Goal: Navigation & Orientation: Find specific page/section

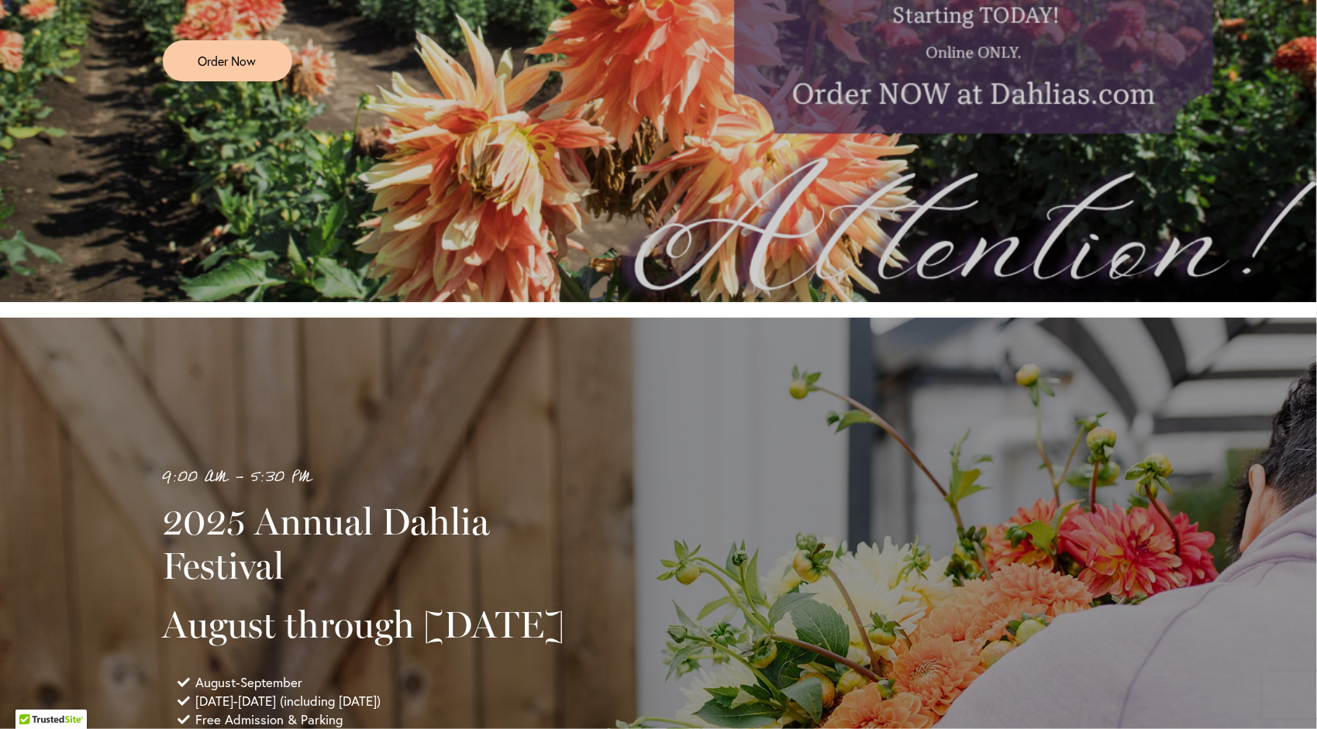
scroll to position [1276, 0]
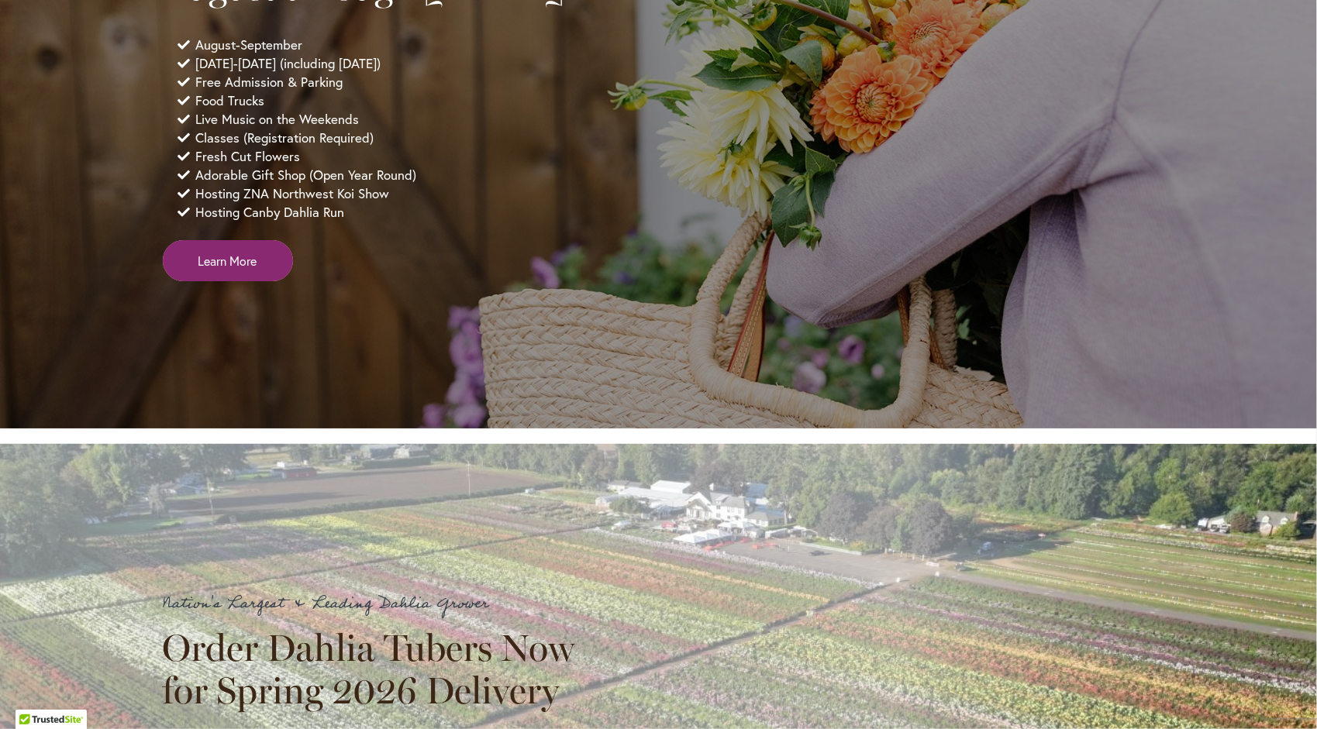
click at [244, 270] on span "Learn More" at bounding box center [227, 261] width 59 height 18
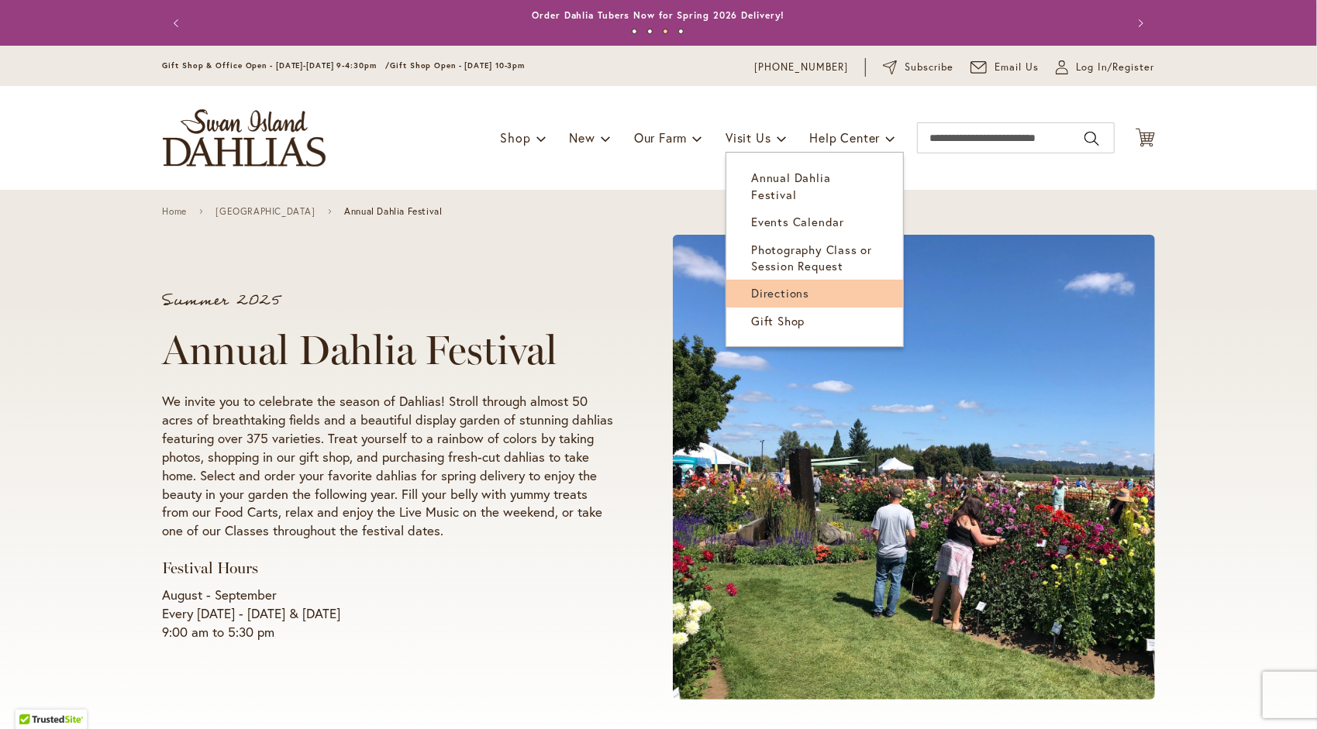
click at [806, 280] on link "Directions" at bounding box center [814, 293] width 177 height 27
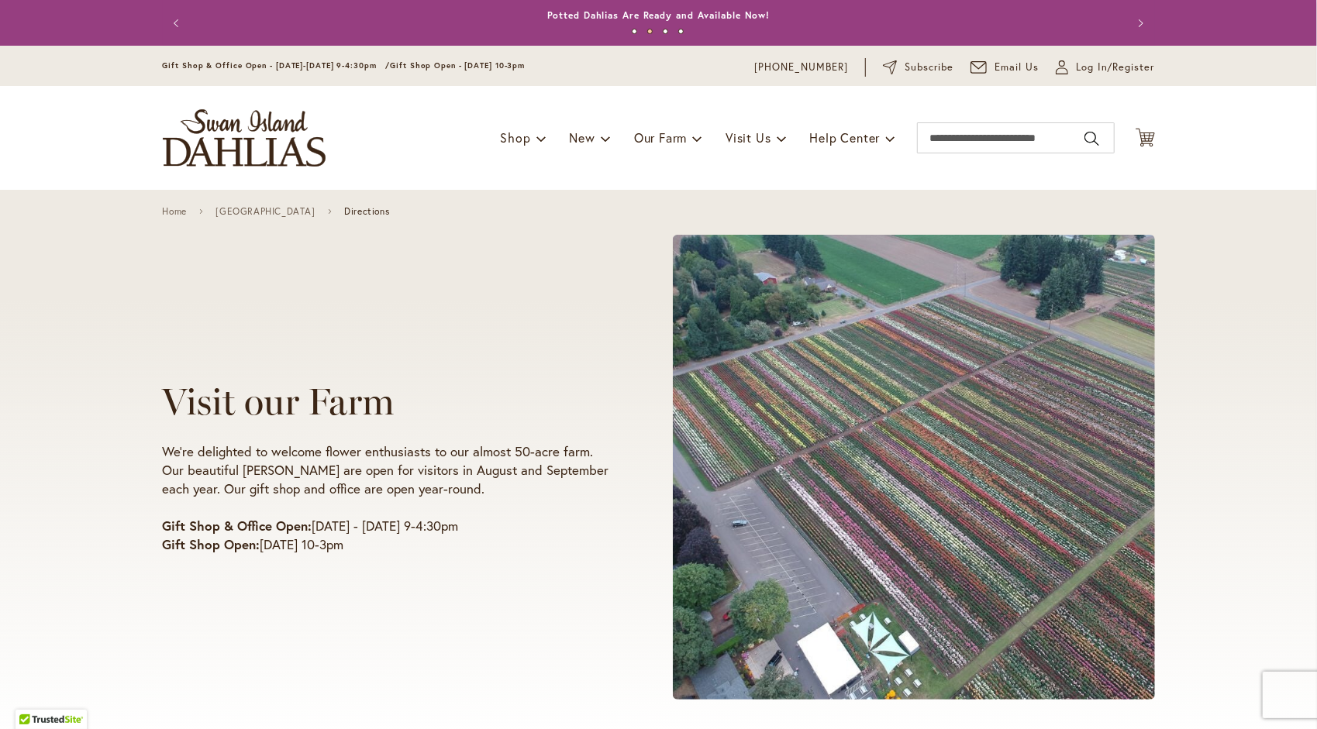
scroll to position [638, 0]
